Goal: Obtain resource: Download file/media

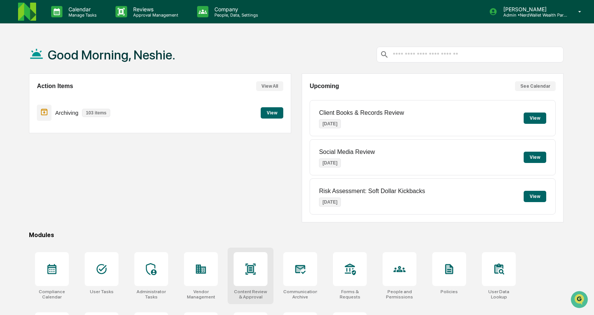
click at [256, 270] on icon at bounding box center [250, 269] width 12 height 12
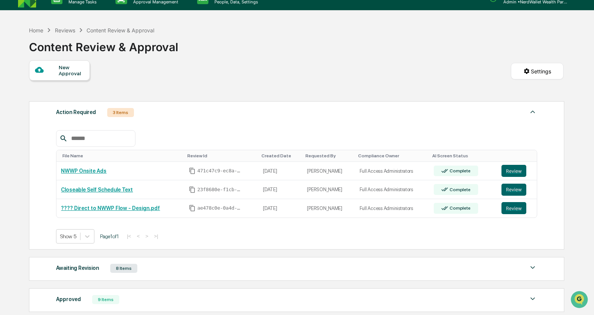
scroll to position [26, 0]
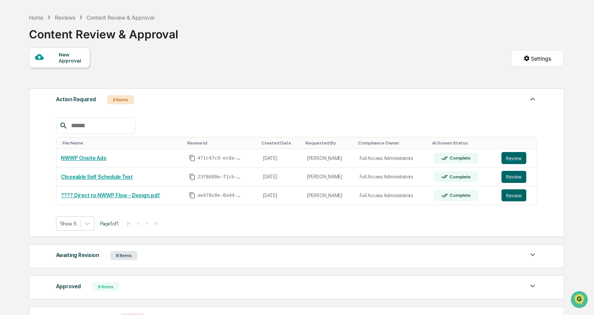
click at [129, 259] on div "8 Items" at bounding box center [123, 255] width 27 height 9
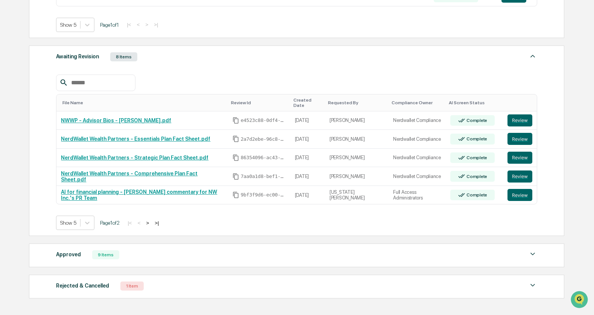
scroll to position [264, 0]
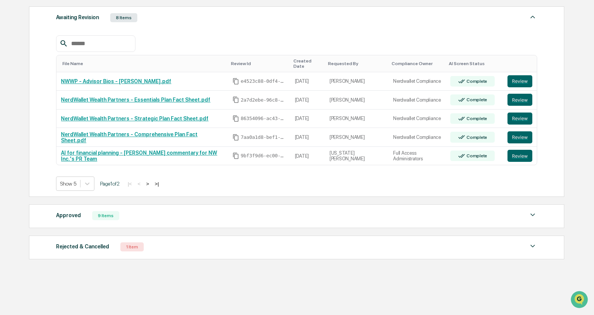
click at [151, 181] on button ">" at bounding box center [148, 184] width 8 height 6
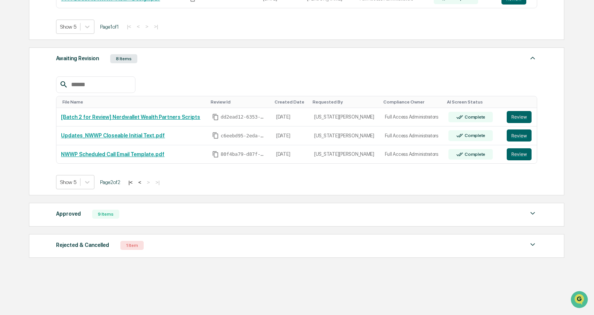
click at [144, 180] on button "<" at bounding box center [140, 182] width 8 height 6
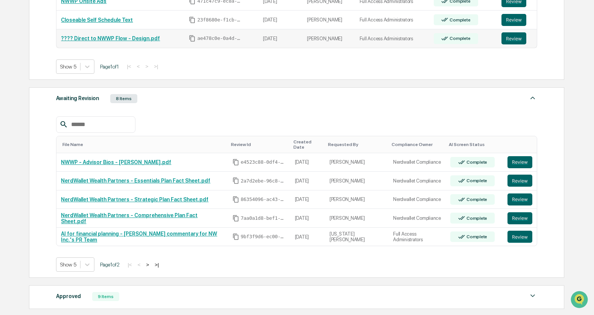
scroll to position [94, 0]
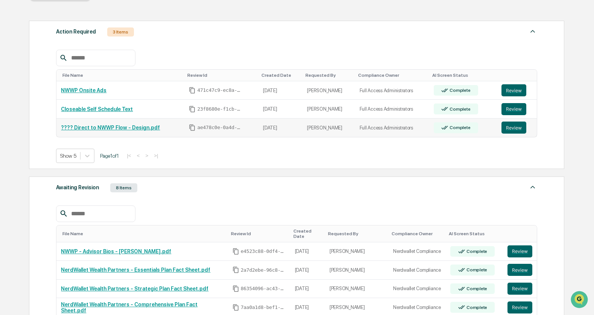
click at [139, 129] on link "???? Direct to NWWP Flow - Design.pdf" at bounding box center [110, 127] width 99 height 6
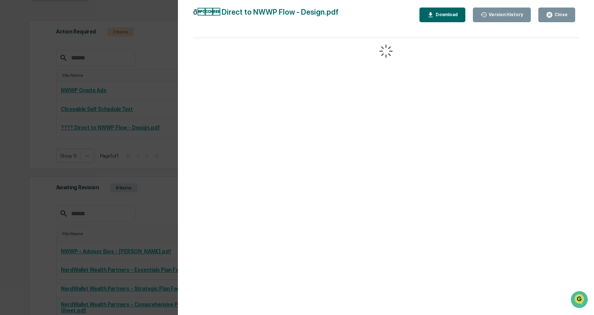
click at [560, 17] on div "Close" at bounding box center [560, 14] width 15 height 5
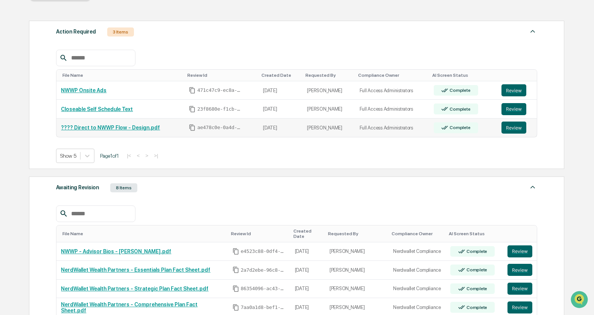
click at [146, 129] on link "???? Direct to NWWP Flow - Design.pdf" at bounding box center [110, 127] width 99 height 6
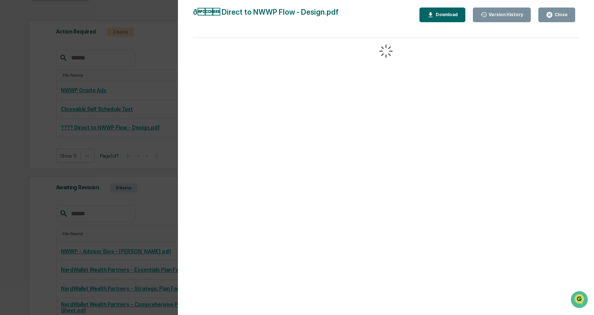
click at [564, 16] on div "Close" at bounding box center [560, 14] width 15 height 5
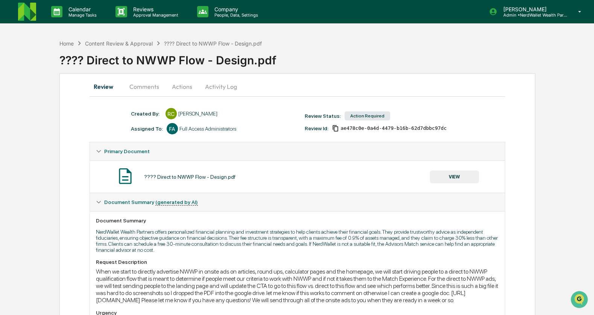
click at [147, 89] on button "Comments" at bounding box center [144, 86] width 42 height 18
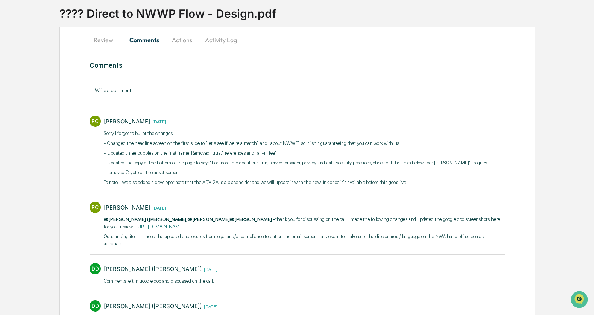
scroll to position [49, 0]
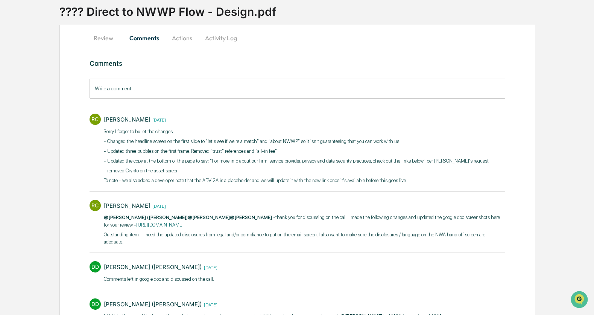
click at [181, 38] on button "Actions" at bounding box center [182, 38] width 34 height 18
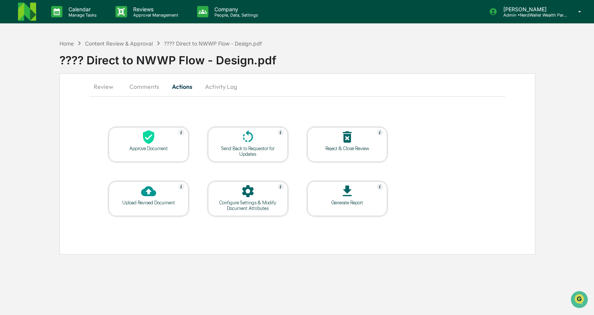
scroll to position [0, 0]
click at [138, 87] on button "Comments" at bounding box center [145, 86] width 42 height 18
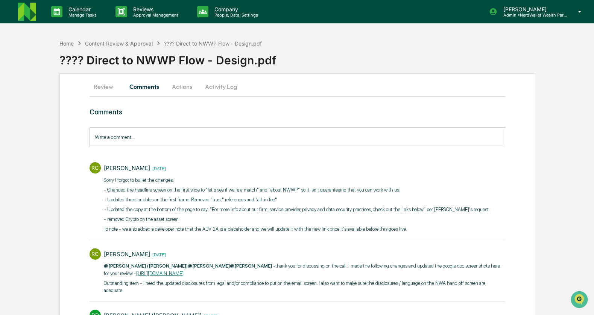
click at [97, 84] on button "Review" at bounding box center [107, 86] width 34 height 18
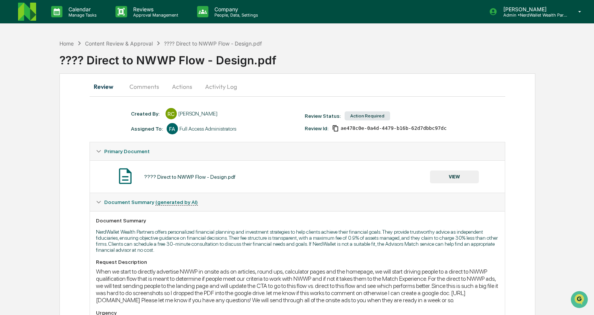
click at [144, 84] on button "Comments" at bounding box center [144, 86] width 42 height 18
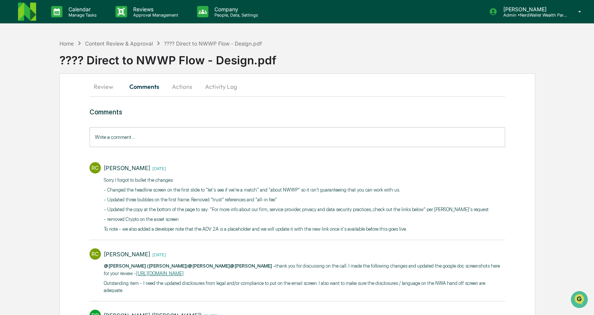
click at [184, 276] on link "https://docs.google.com/document/d/1Kh3M3Y5a_kH5h9tpjU_EJL3ki0beWlkFAAOUiCHa3LE…" at bounding box center [159, 273] width 47 height 6
